Goal: Contribute content: Contribute content

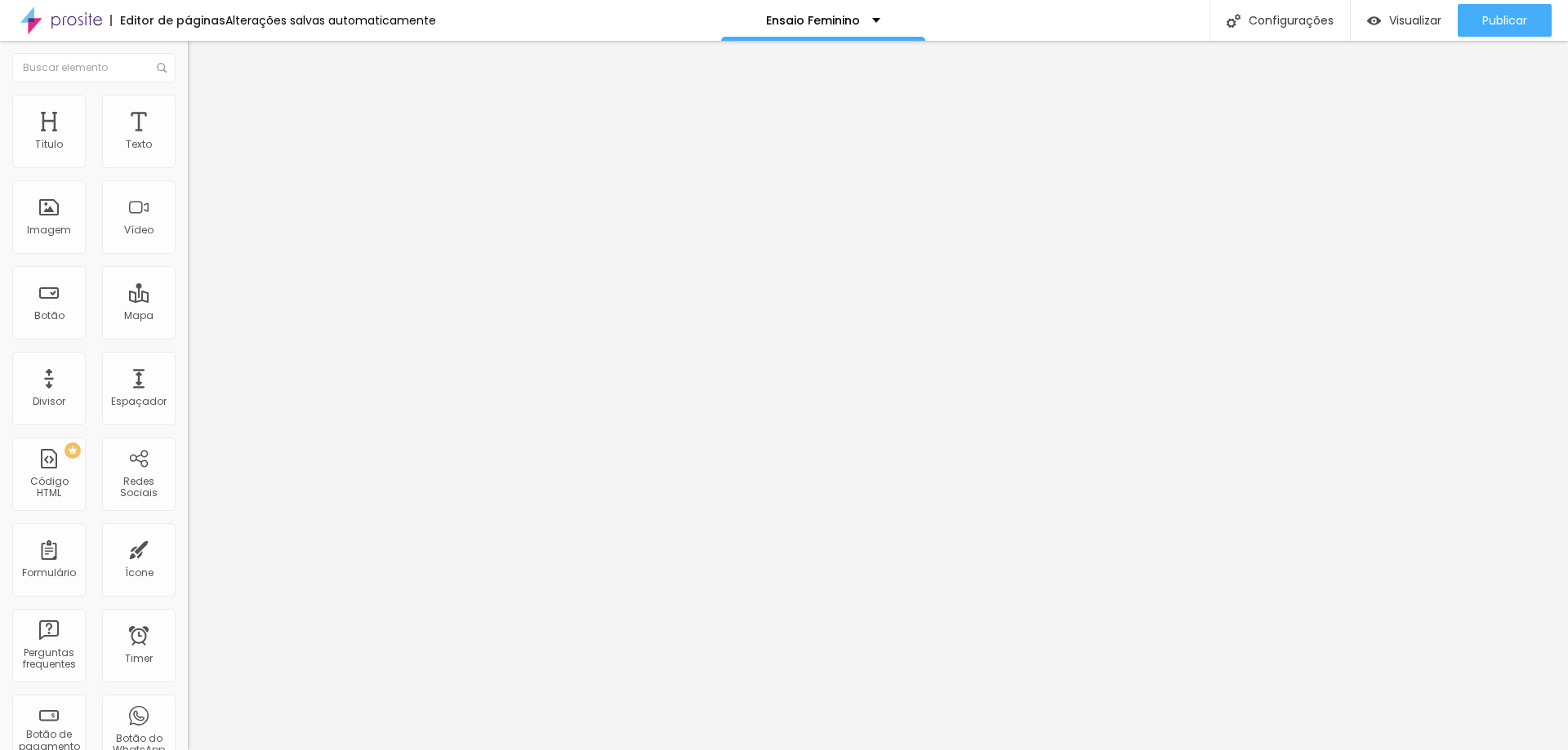
click at [188, 140] on span "Trocar imagem" at bounding box center [232, 133] width 89 height 14
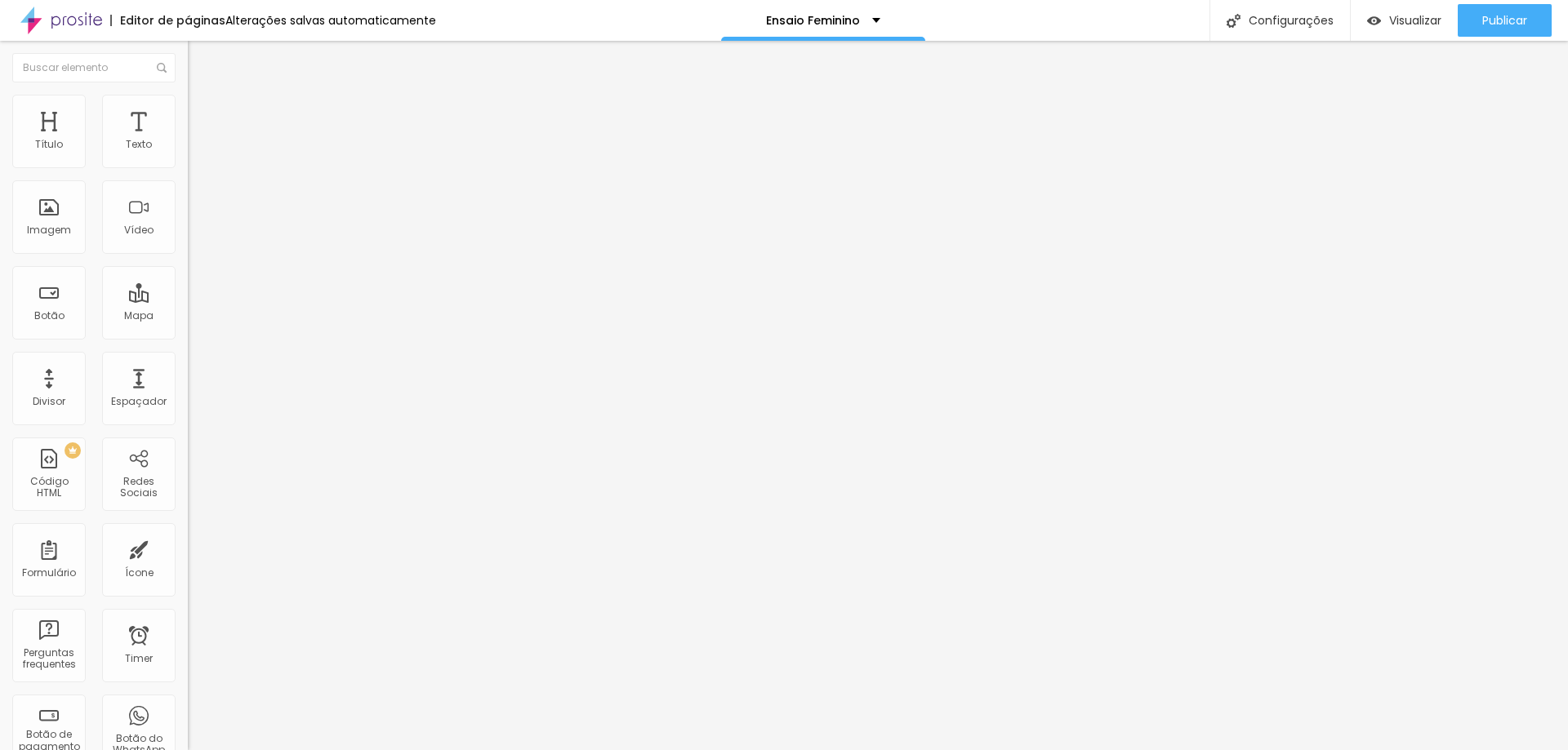
click at [188, 140] on span "Trocar imagem" at bounding box center [232, 133] width 89 height 14
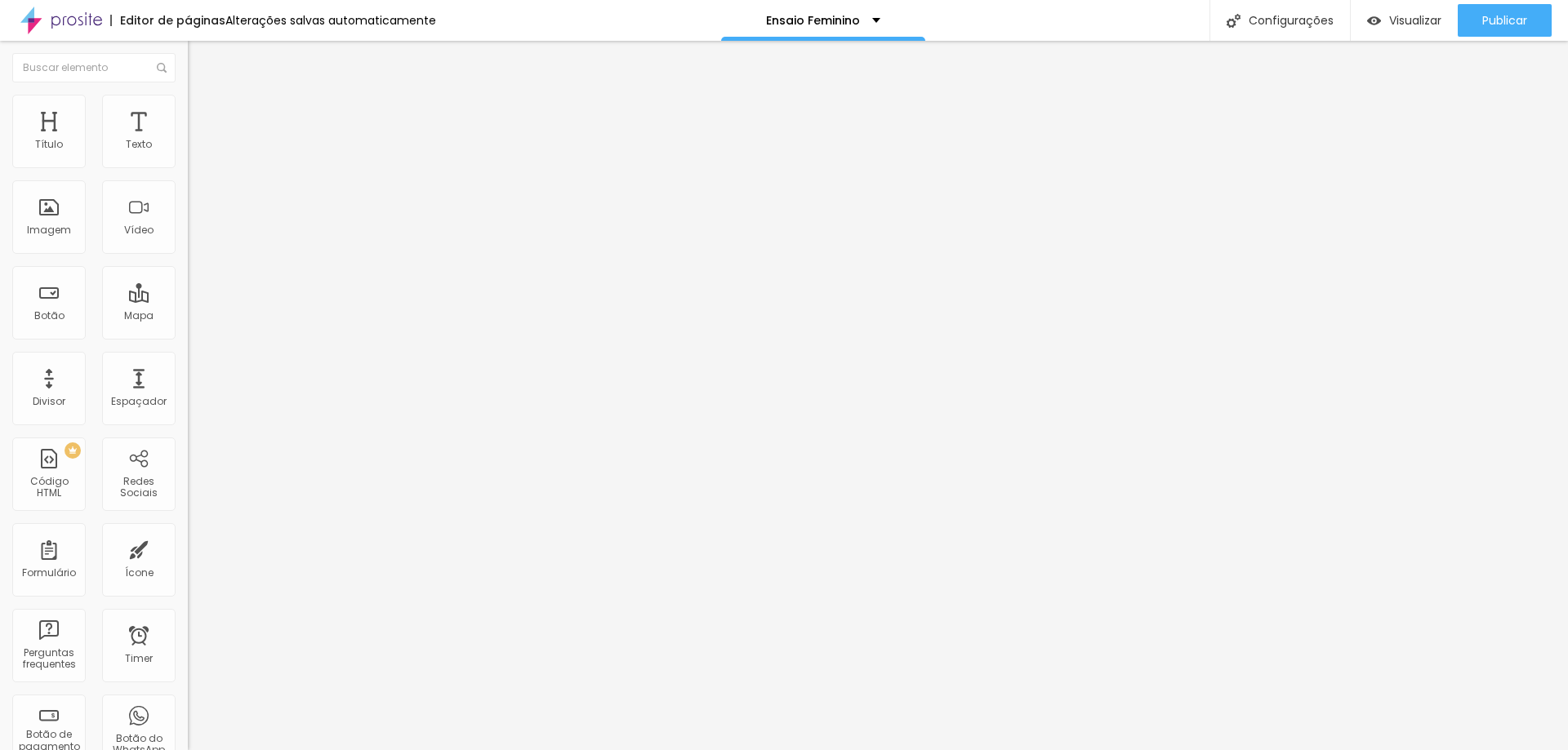
click at [188, 140] on span "Trocar imagem" at bounding box center [232, 133] width 89 height 14
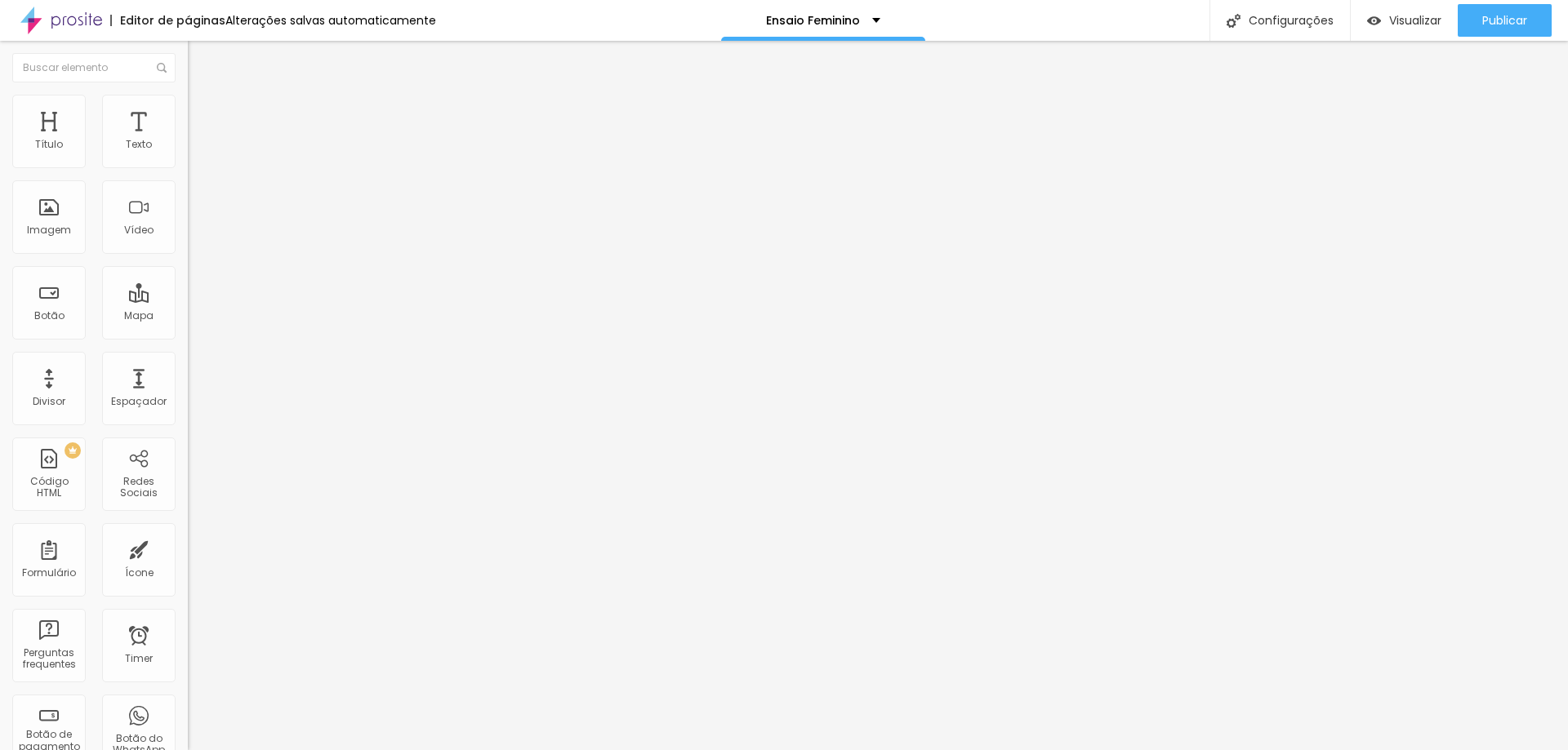
click at [188, 140] on span "Trocar imagem" at bounding box center [232, 133] width 89 height 14
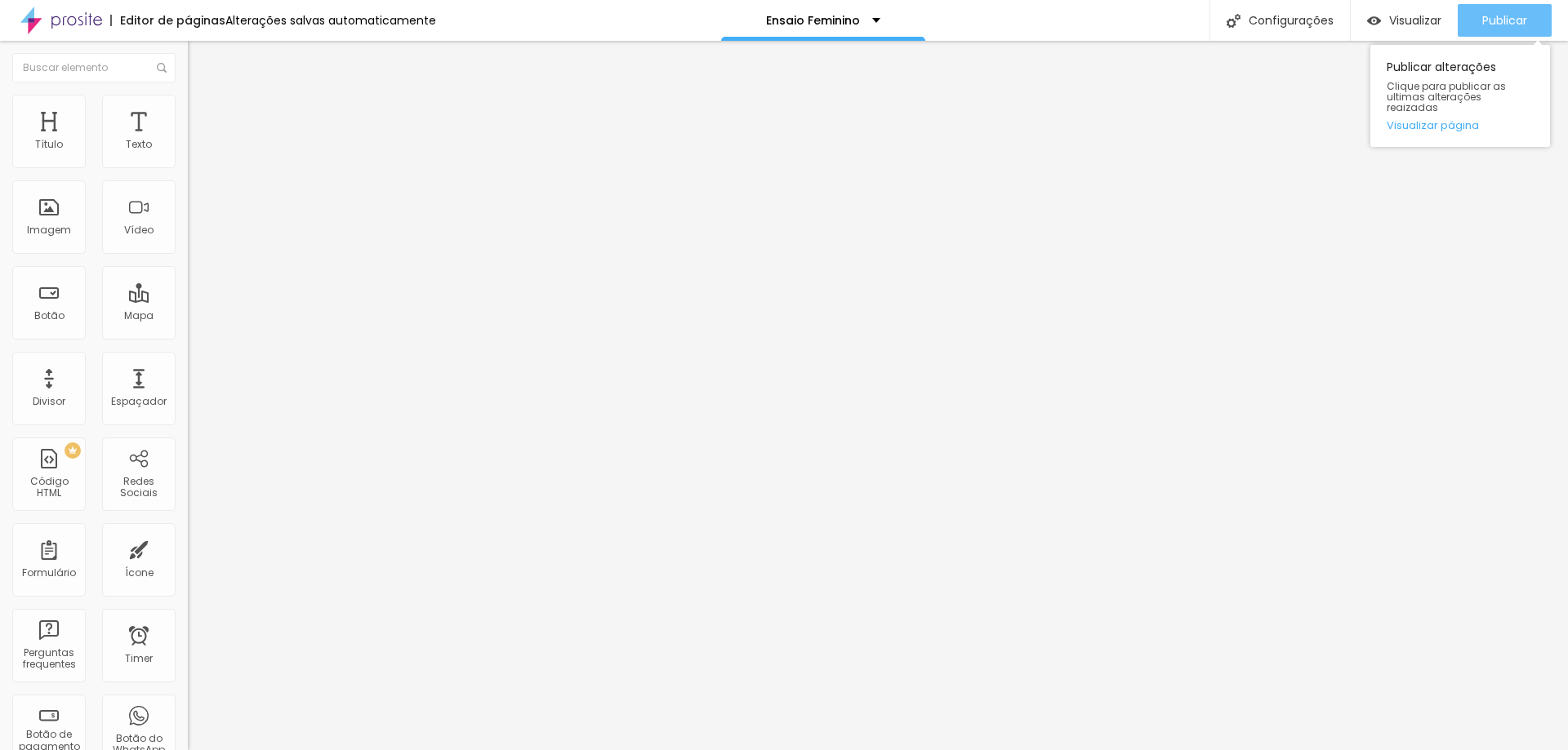
click at [1513, 17] on span "Publicar" at bounding box center [1504, 20] width 45 height 13
click at [1498, 9] on div "Publicar" at bounding box center [1504, 19] width 45 height 32
click at [1517, 23] on span "Publicar" at bounding box center [1504, 20] width 45 height 13
click at [1523, 42] on div "Publicar alterações Clique para publicar as ultimas alterações reaizadas Visual…" at bounding box center [1460, 92] width 180 height 111
click at [1523, 31] on div "Publicar" at bounding box center [1504, 19] width 45 height 32
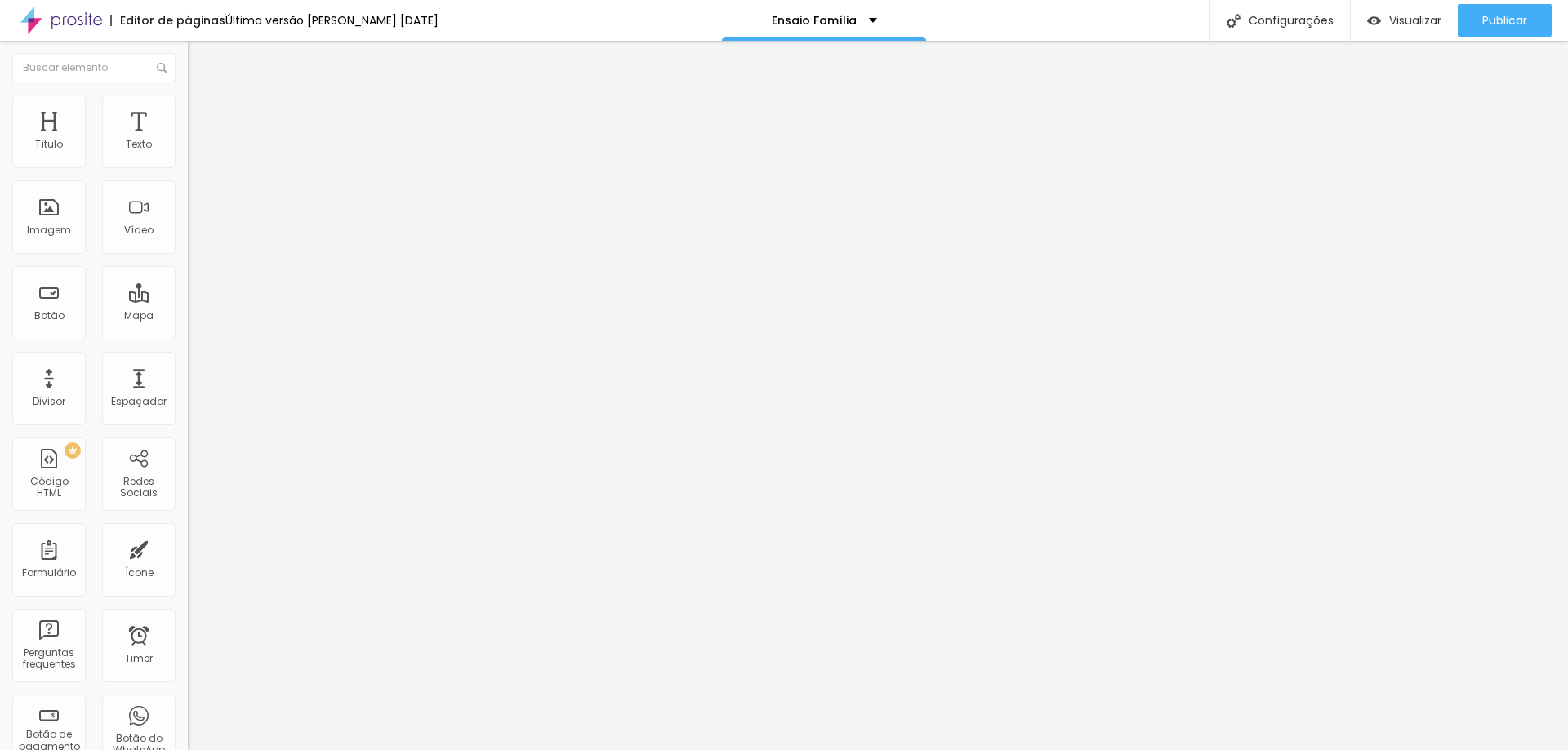
click at [188, 140] on span "Trocar imagem" at bounding box center [232, 133] width 89 height 14
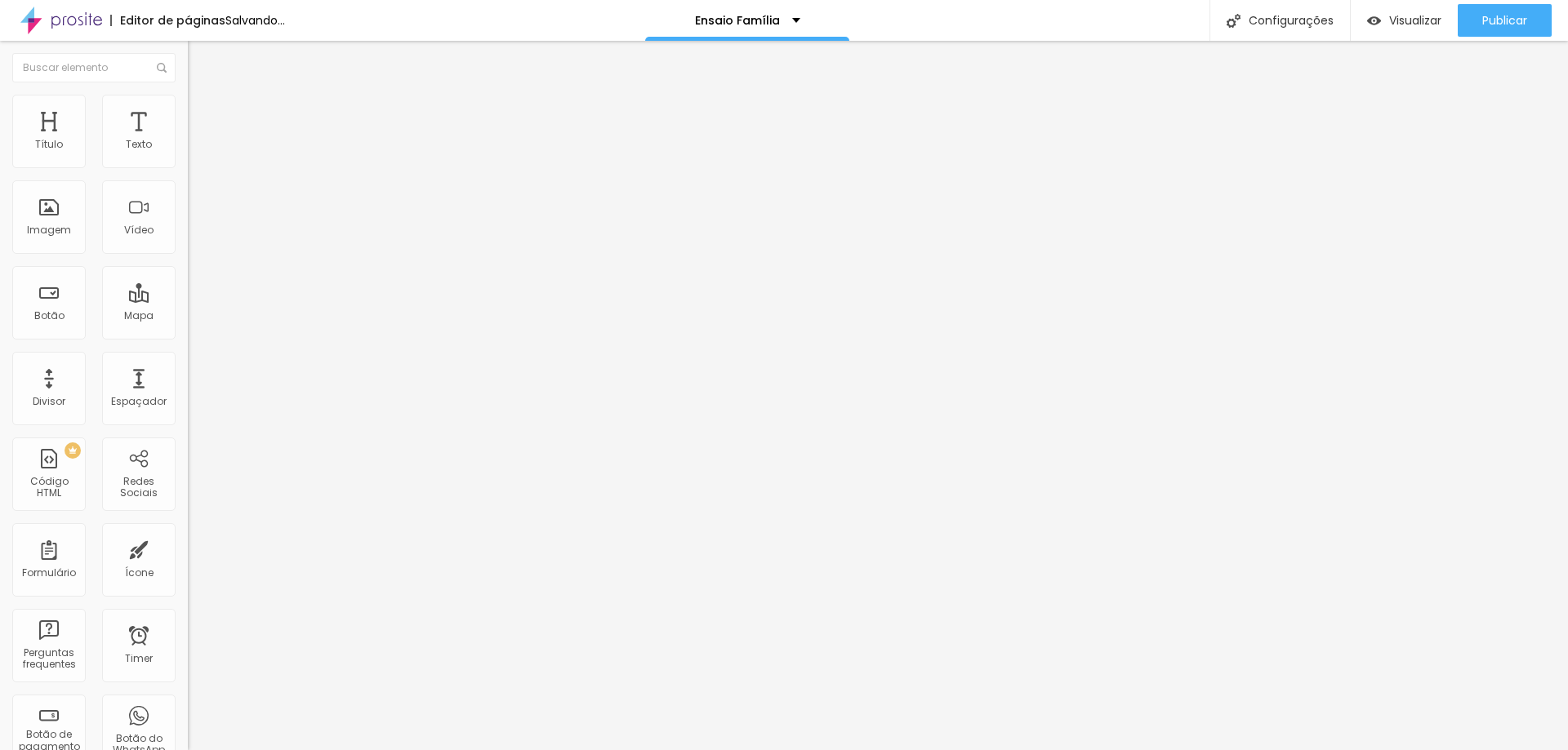
click at [188, 140] on span "Trocar imagem" at bounding box center [232, 133] width 89 height 14
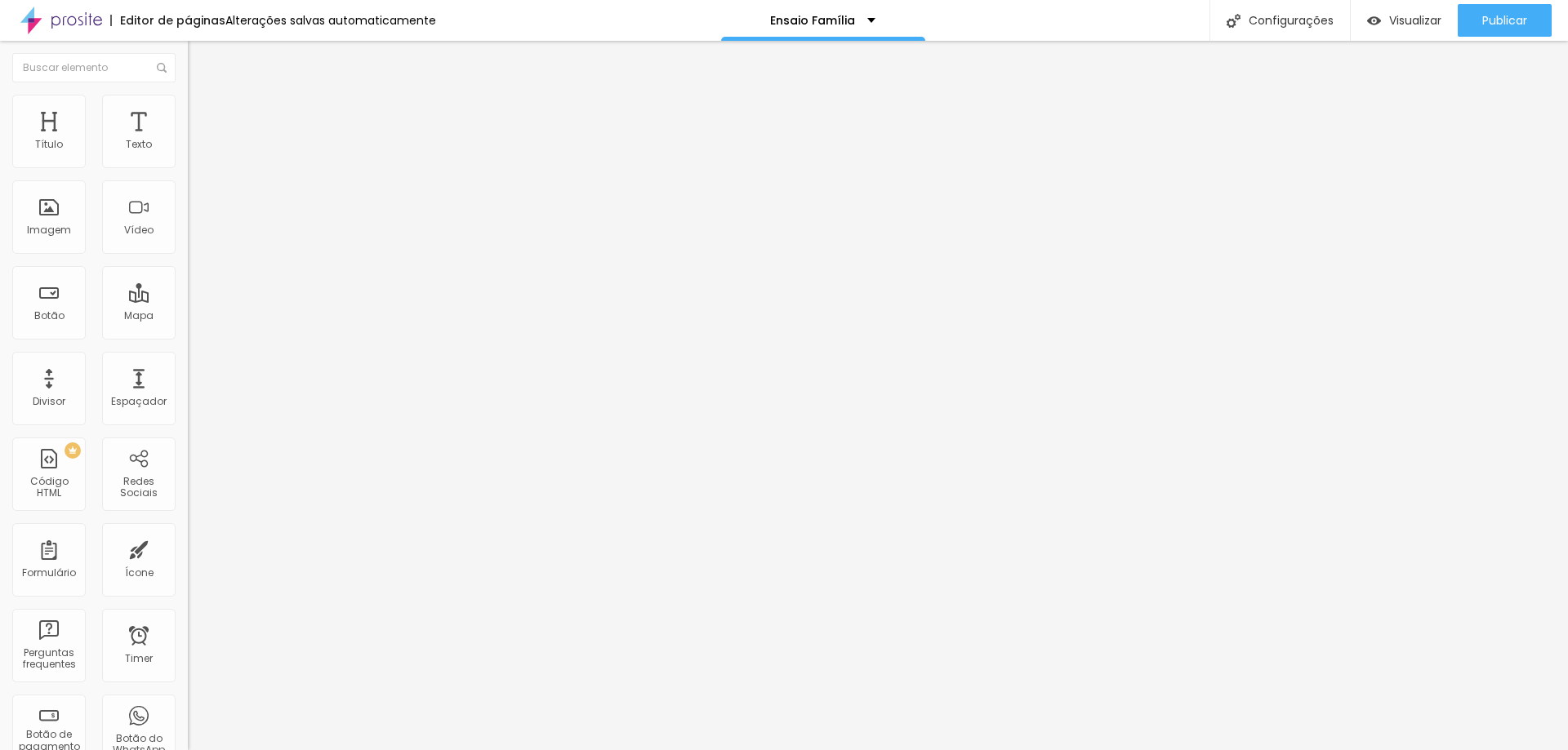
click at [188, 140] on span "Trocar imagem" at bounding box center [232, 133] width 89 height 14
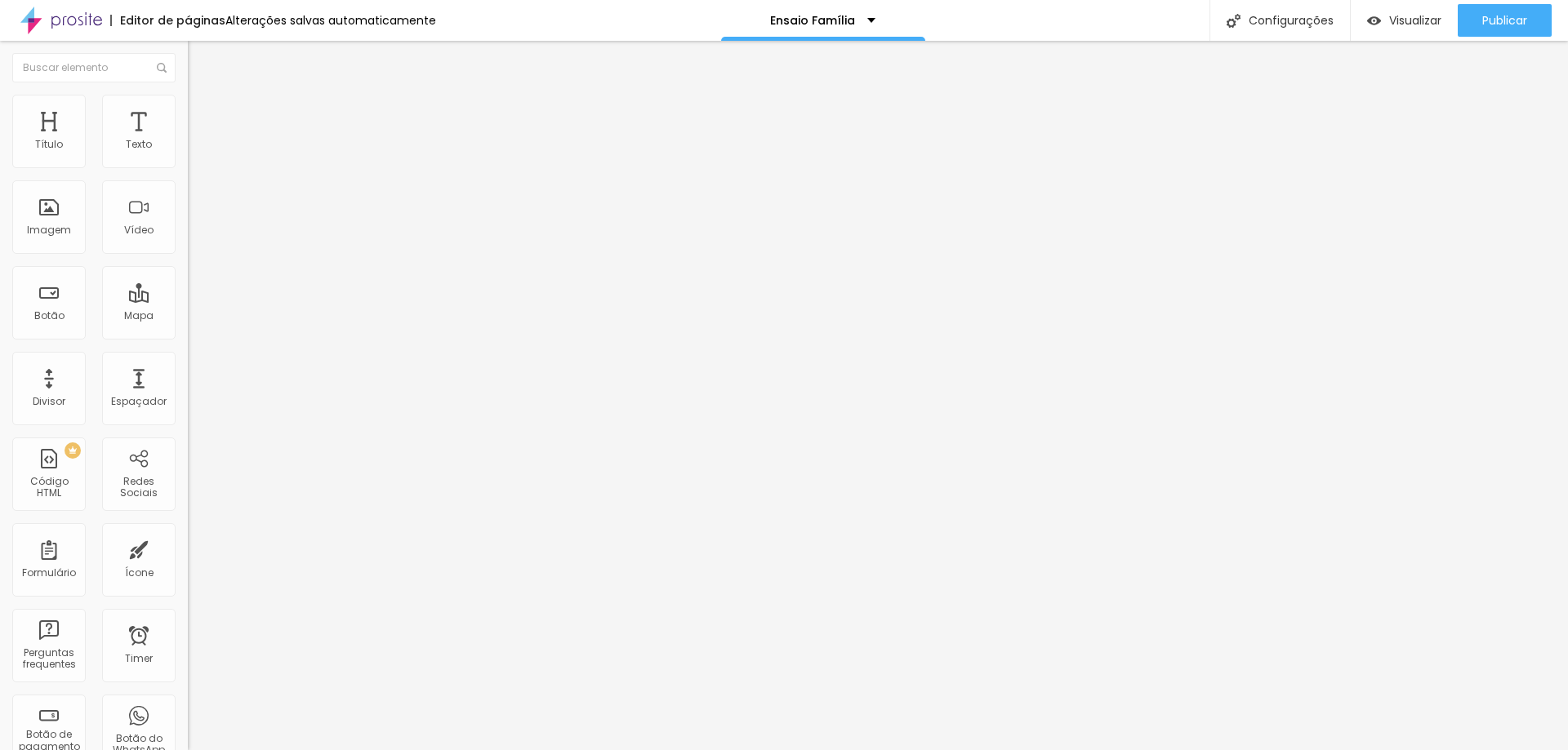
click at [1502, 15] on span "Publicar" at bounding box center [1504, 20] width 45 height 13
click at [1498, 22] on span "Publicar" at bounding box center [1504, 20] width 45 height 13
click at [1467, 27] on button "Publicar" at bounding box center [1505, 19] width 94 height 32
click at [1494, 4] on div "Publicar" at bounding box center [1504, 19] width 45 height 32
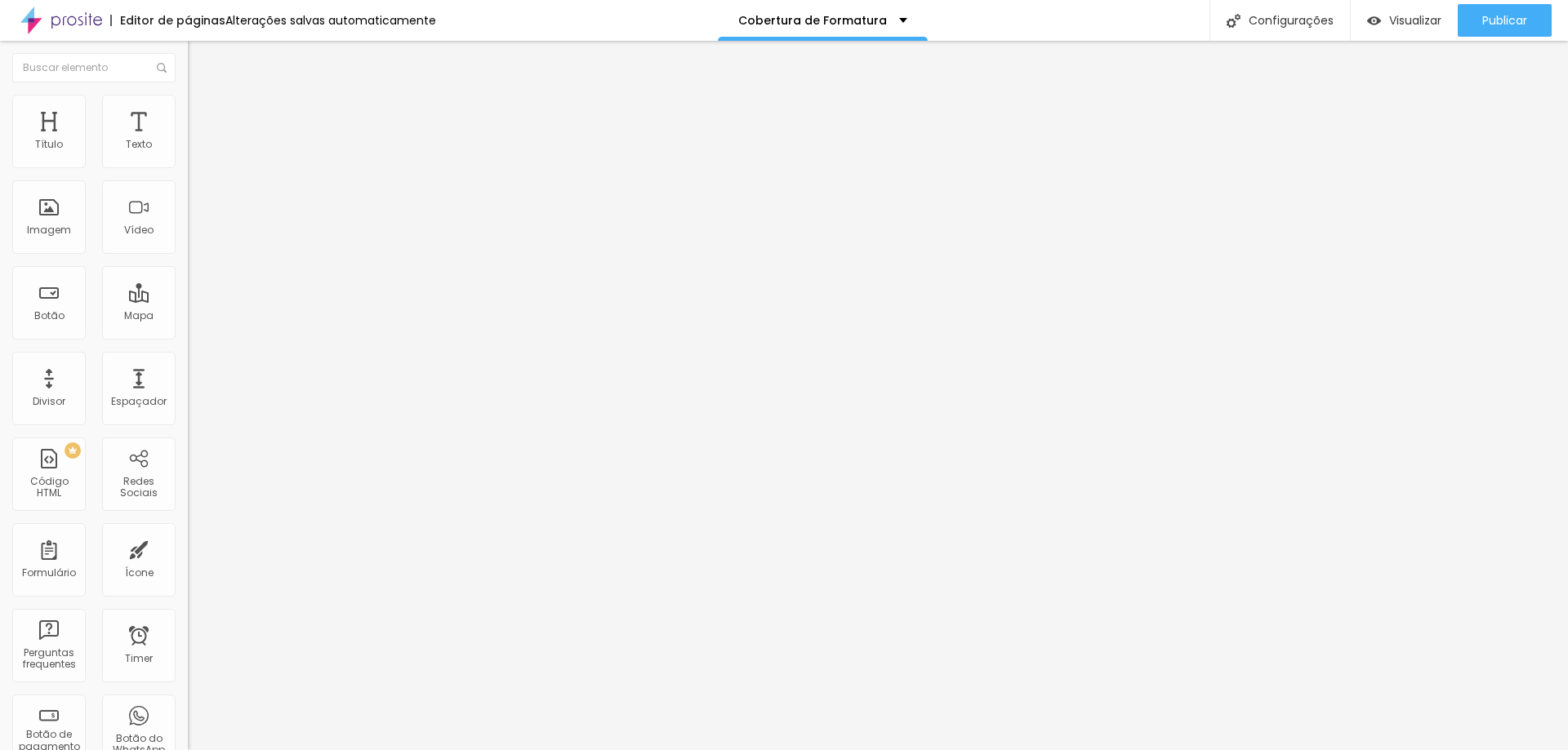
click at [188, 140] on span "Trocar imagem" at bounding box center [232, 133] width 89 height 14
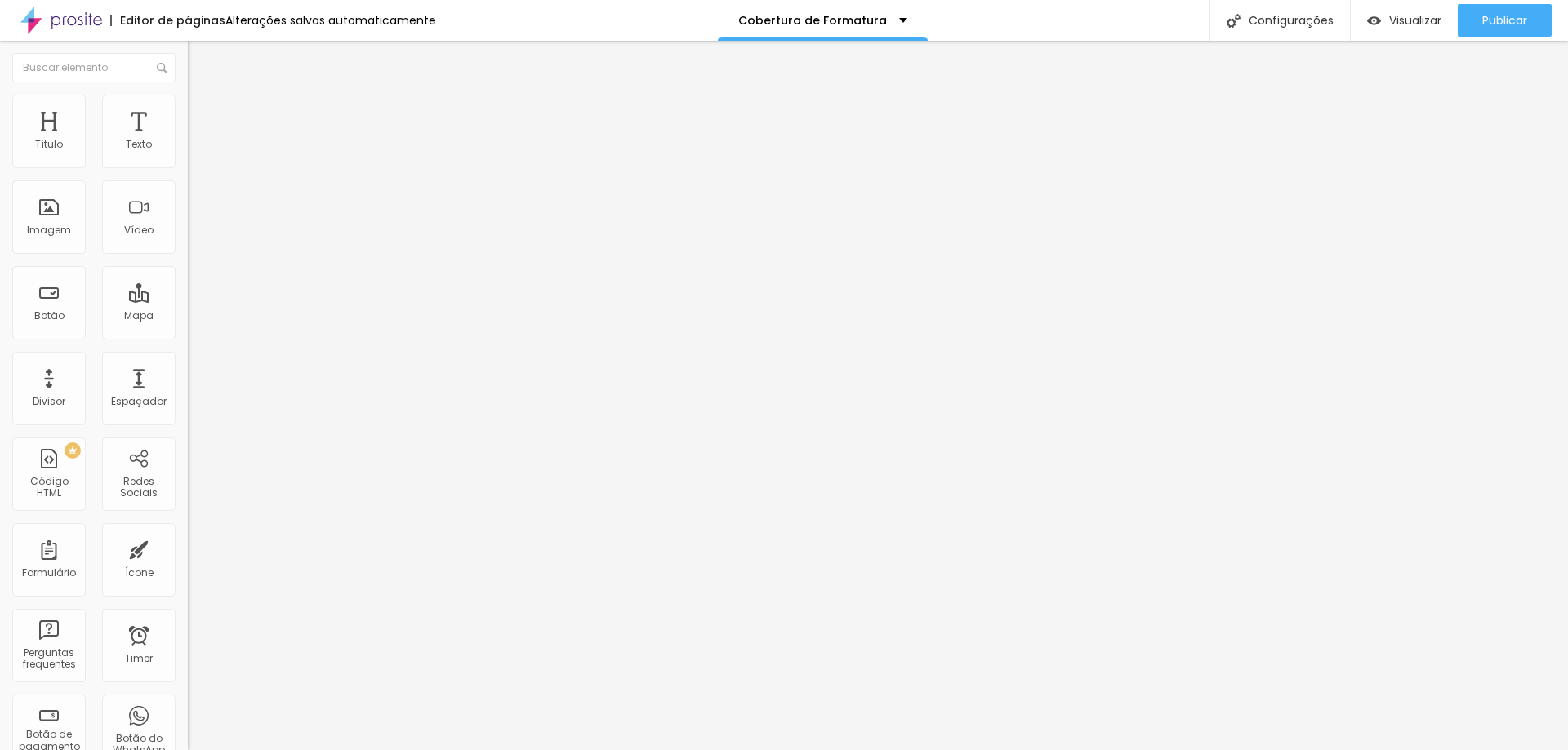
click at [188, 140] on span "Trocar imagem" at bounding box center [232, 133] width 89 height 14
click at [1495, 18] on span "Publicar" at bounding box center [1504, 20] width 45 height 13
